Goal: Task Accomplishment & Management: Use online tool/utility

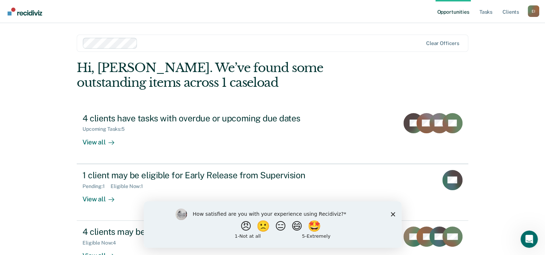
click at [392, 212] on icon "Close survey" at bounding box center [392, 214] width 4 height 4
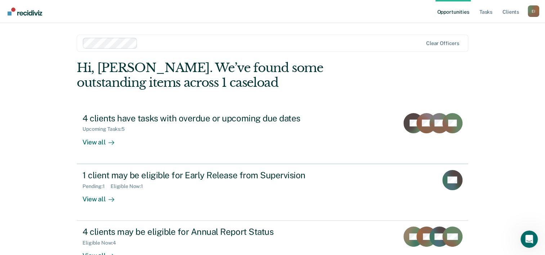
click at [321, 17] on nav "Opportunities Tasks Client s [PERSON_NAME] E I Profile How it works Log Out" at bounding box center [272, 11] width 545 height 23
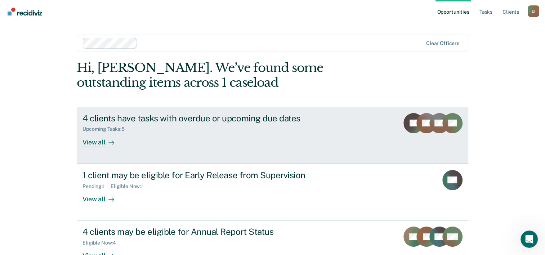
click at [99, 139] on div "View all" at bounding box center [102, 139] width 40 height 14
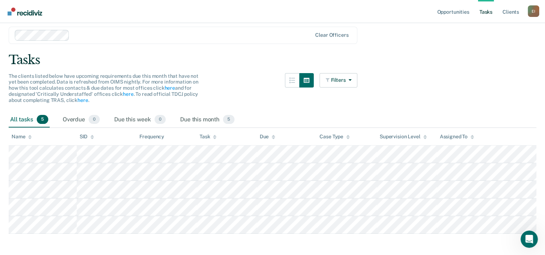
scroll to position [36, 0]
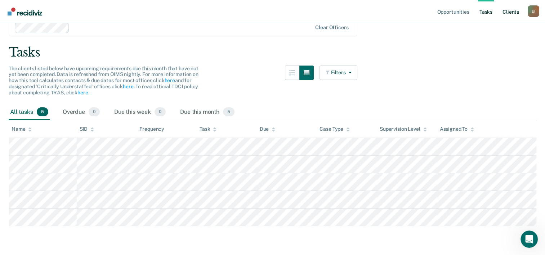
click at [508, 11] on link "Client s" at bounding box center [510, 11] width 19 height 23
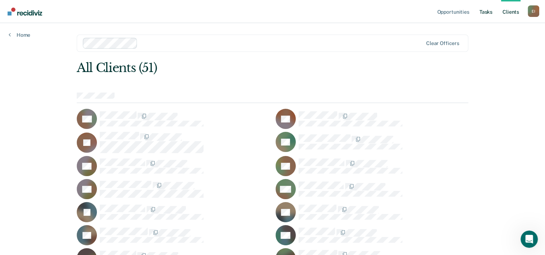
click at [488, 11] on link "Tasks" at bounding box center [486, 11] width 16 height 23
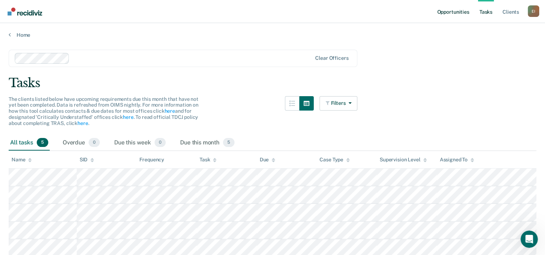
click at [455, 12] on link "Opportunities" at bounding box center [452, 11] width 35 height 23
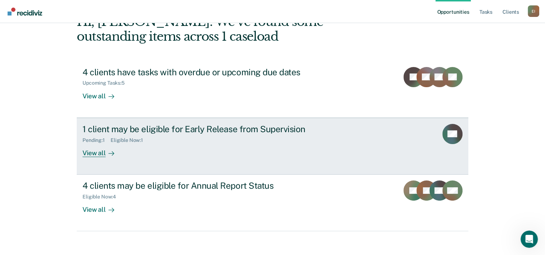
scroll to position [51, 0]
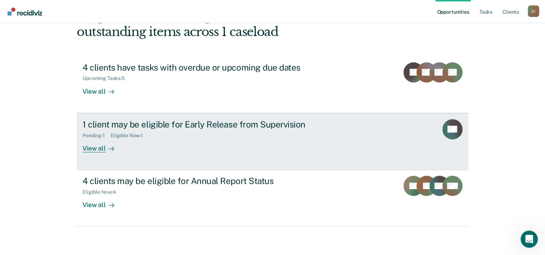
click at [99, 146] on div "View all" at bounding box center [102, 145] width 40 height 14
